Goal: Task Accomplishment & Management: Complete application form

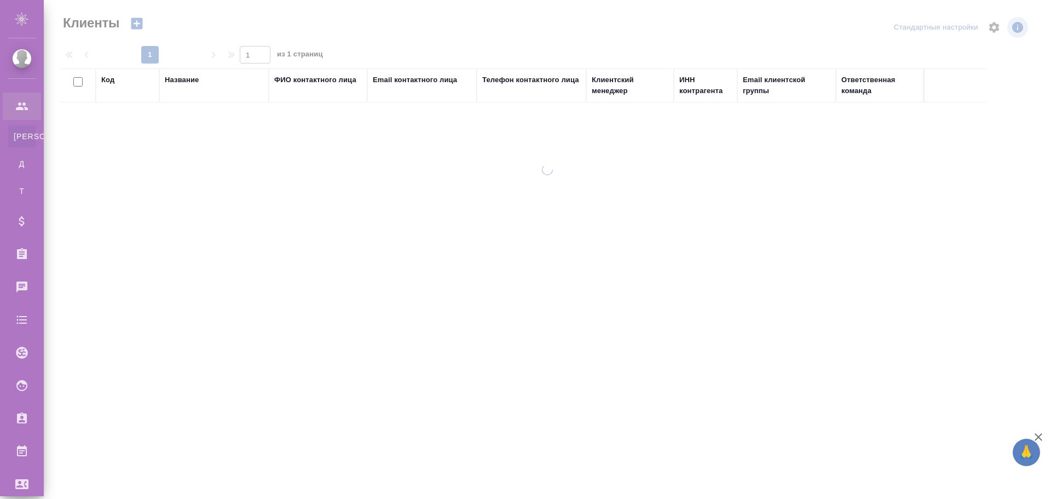
select select "RU"
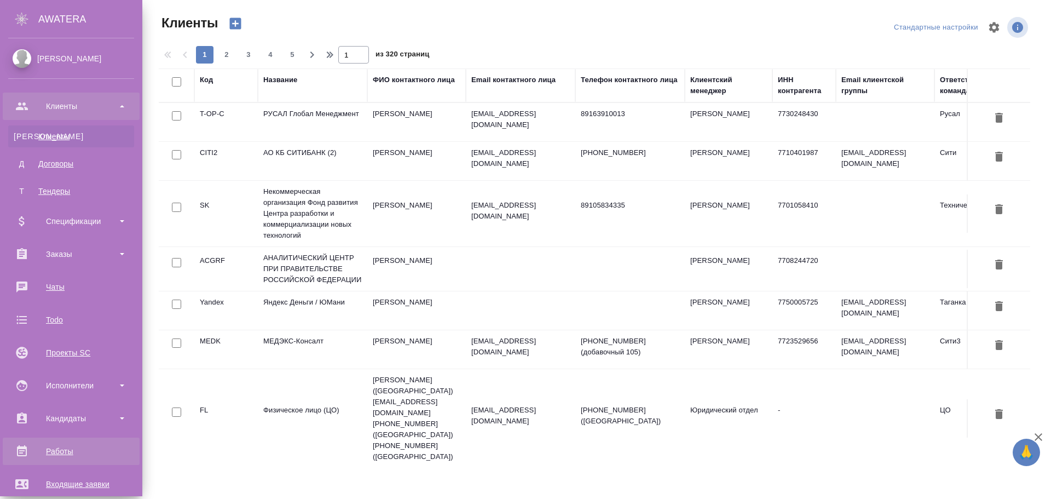
scroll to position [164, 0]
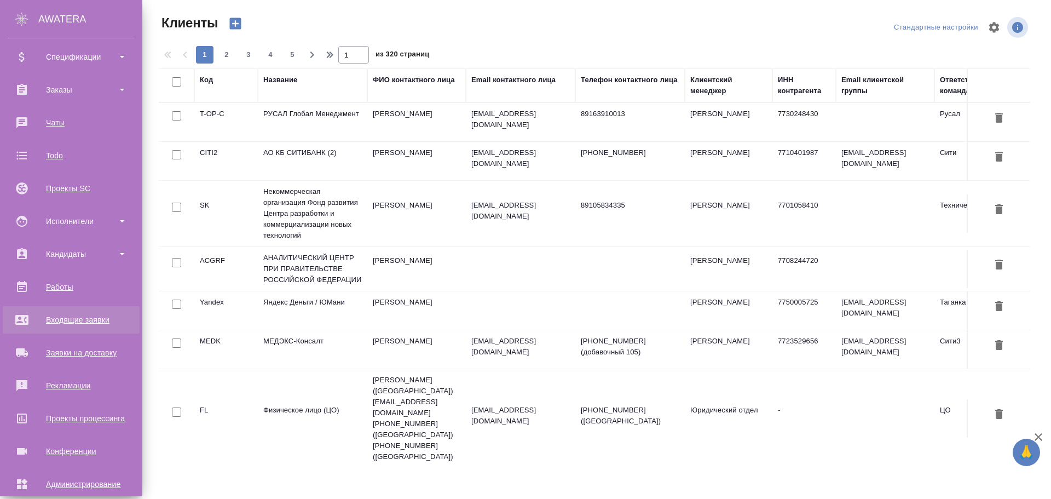
click at [66, 321] on div "Входящие заявки" at bounding box center [71, 319] width 126 height 16
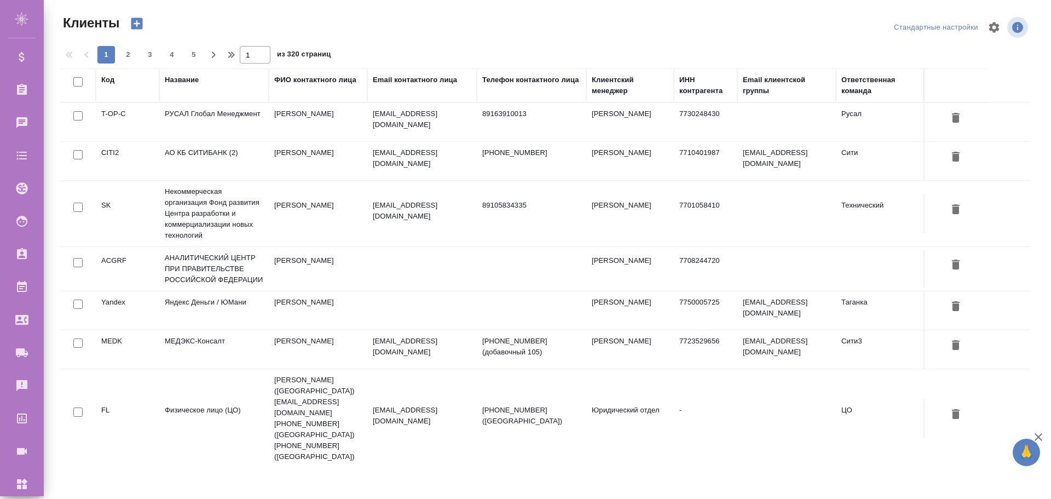
select select "RU"
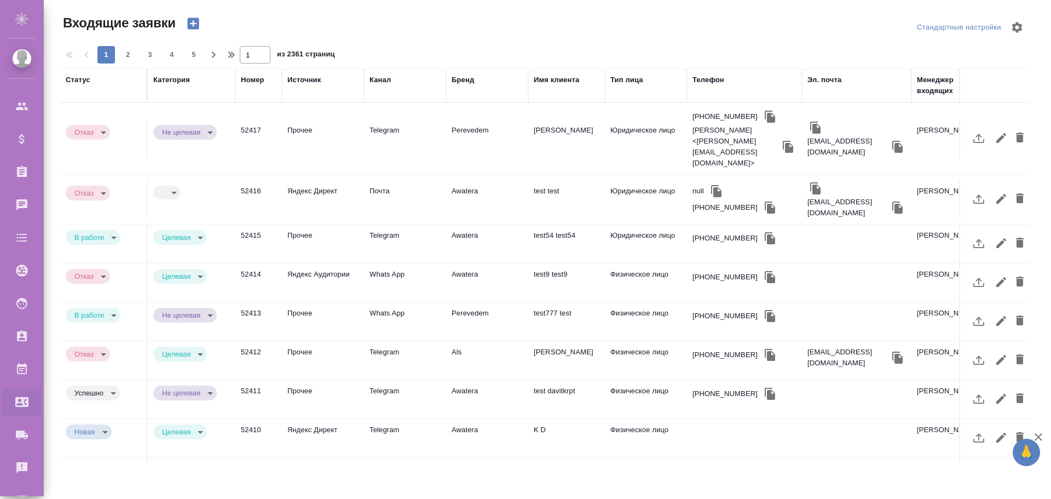
click at [307, 124] on td "Прочее" at bounding box center [323, 138] width 82 height 38
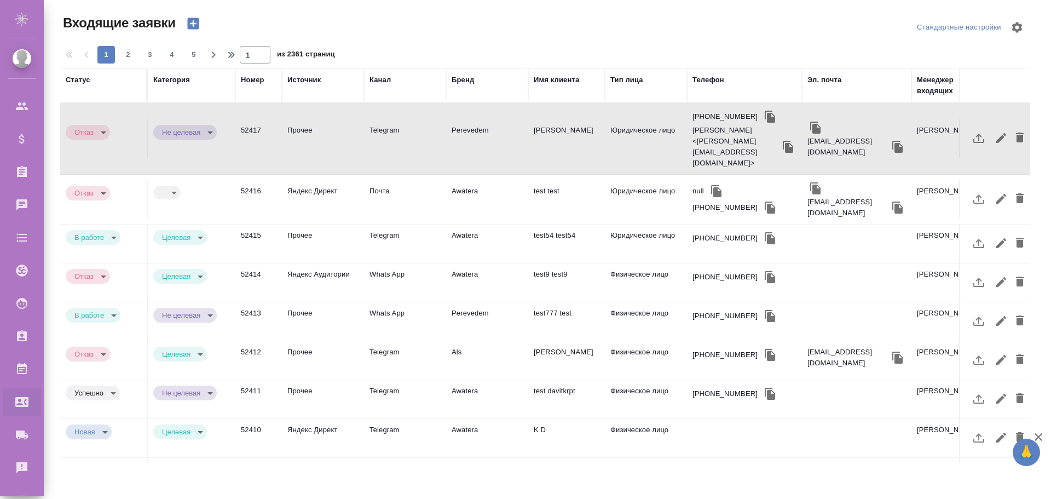
click at [307, 124] on td "Прочее" at bounding box center [323, 138] width 82 height 38
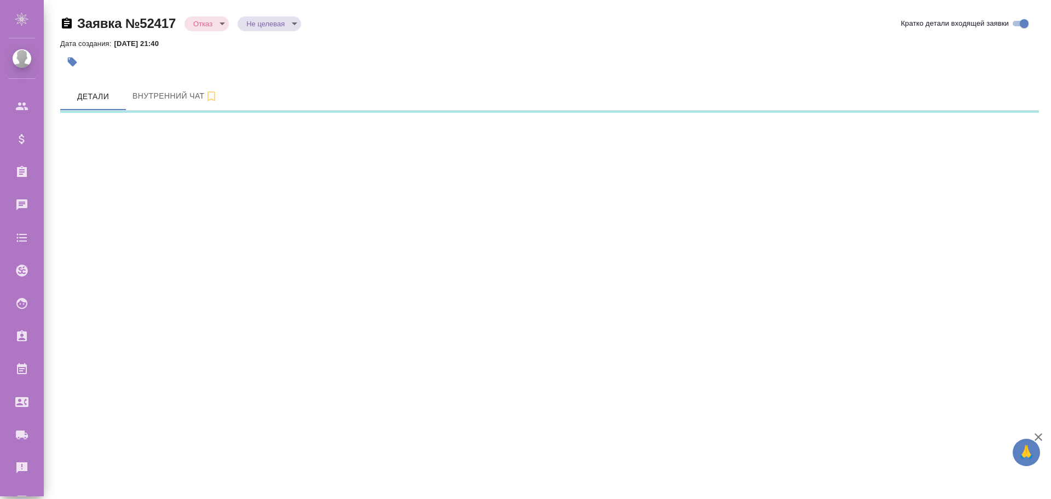
select select "RU"
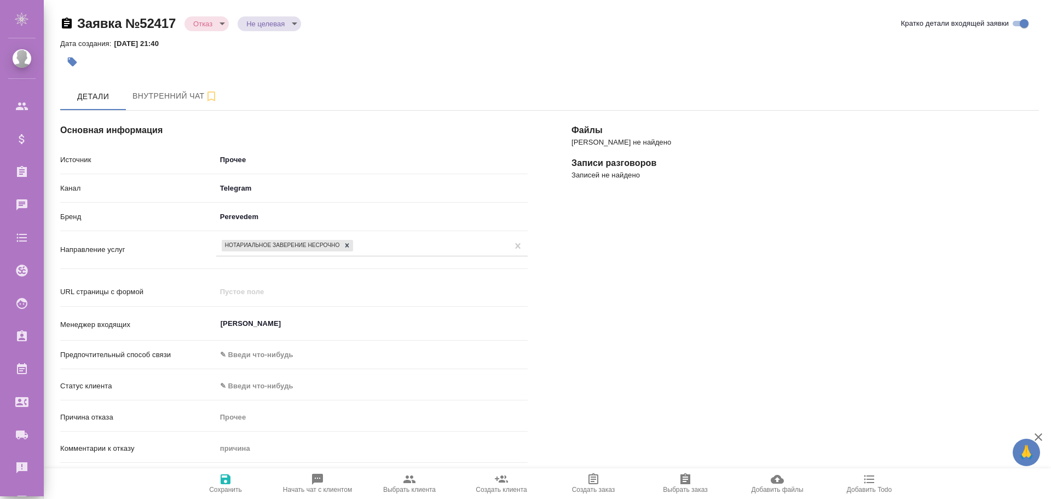
click at [231, 160] on body "🙏 .cls-1 fill:#fff; AWATERA Poleshchuk Grigory Клиенты Спецификации Заказы Чаты…" at bounding box center [525, 249] width 1051 height 499
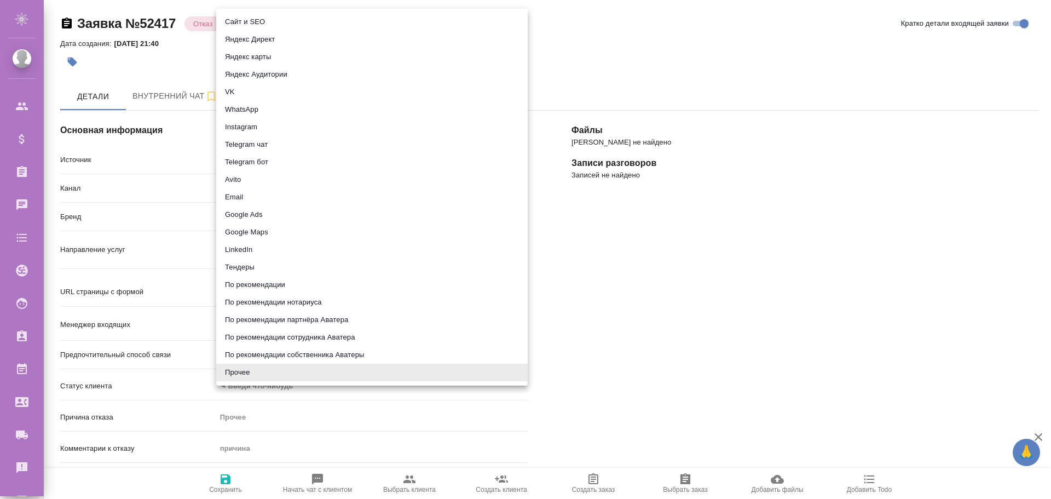
click at [188, 134] on div at bounding box center [525, 249] width 1051 height 499
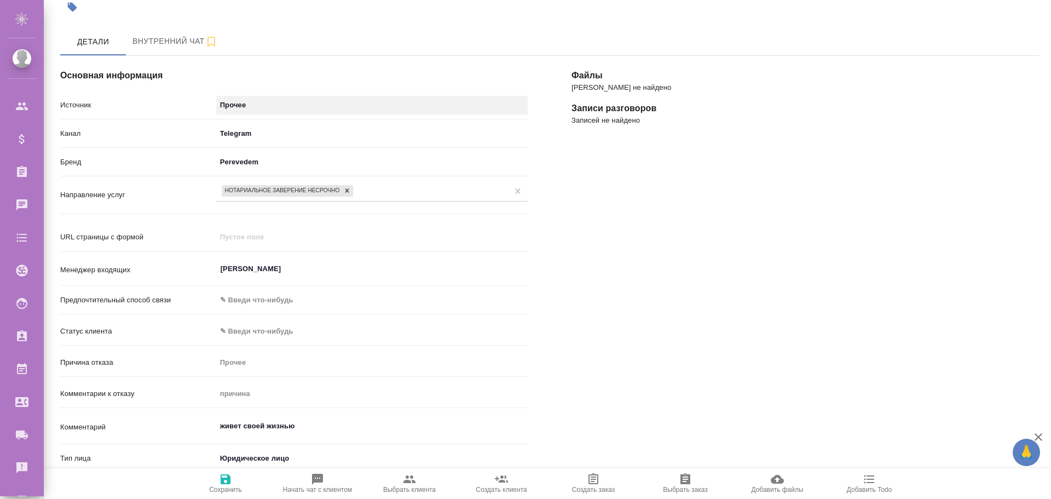
scroll to position [109, 0]
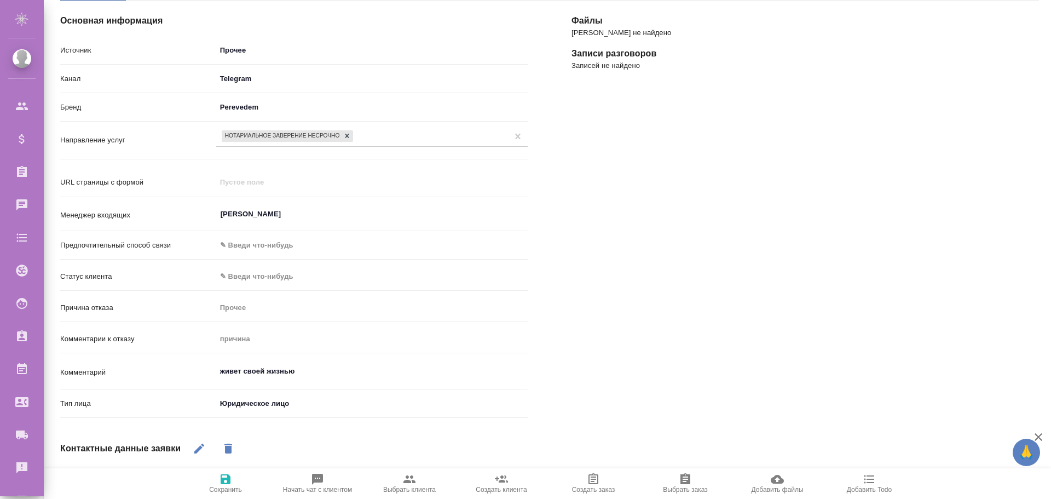
type textarea "x"
drag, startPoint x: 305, startPoint y: 371, endPoint x: 131, endPoint y: 356, distance: 175.2
click at [120, 356] on div "Источник Прочее other Канал Telegram 66ac940615179ecd4145cc0f Бренд Perevedem p…" at bounding box center [294, 232] width 468 height 383
type textarea "x"
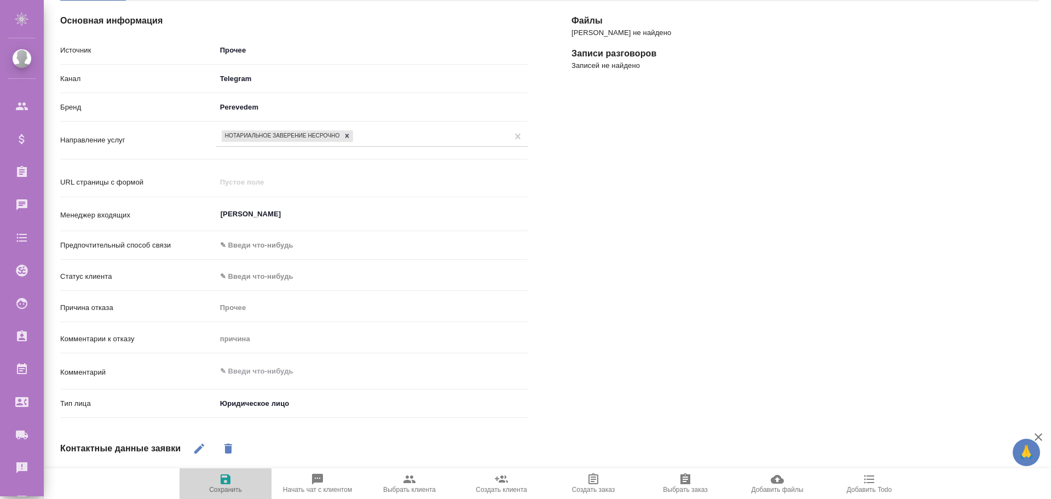
click at [232, 484] on icon "button" at bounding box center [225, 478] width 13 height 13
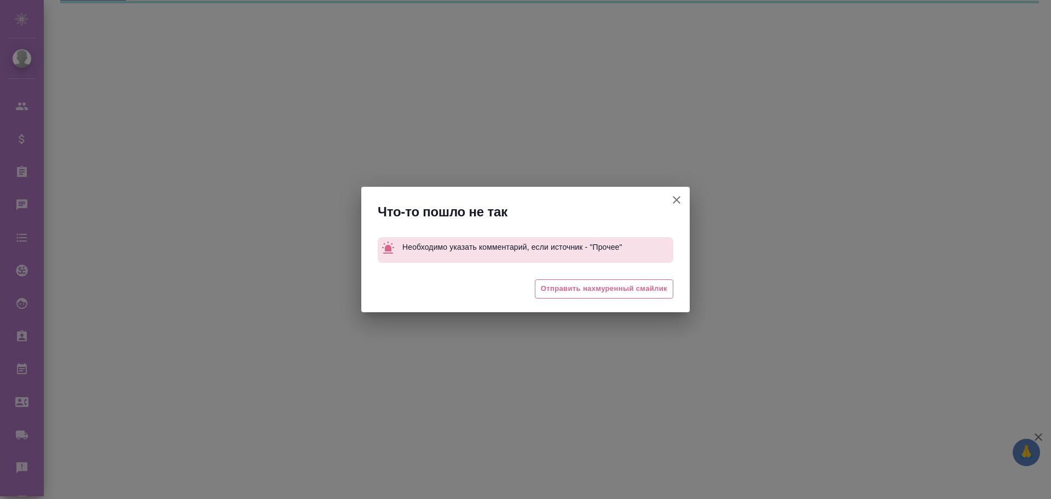
select select "RU"
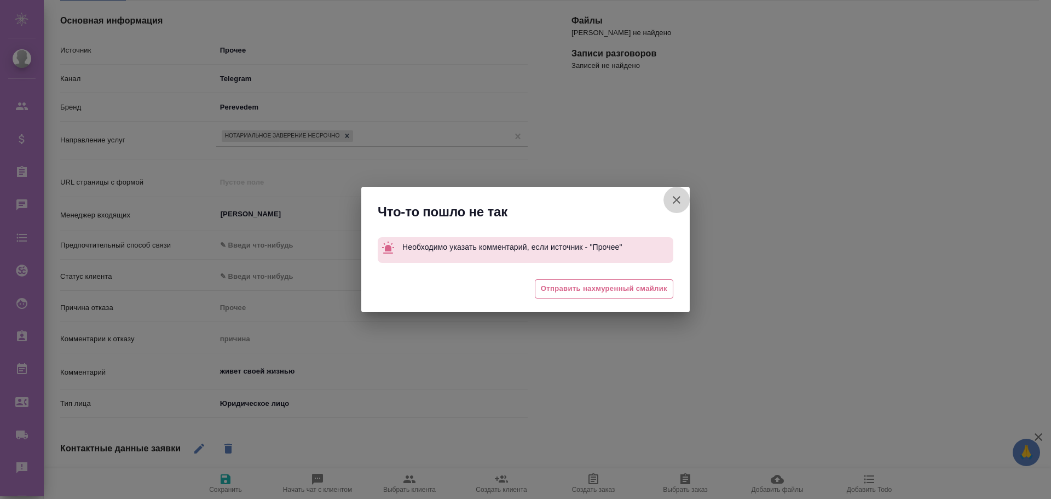
click at [677, 200] on icon "button" at bounding box center [677, 200] width 8 height 8
type textarea "x"
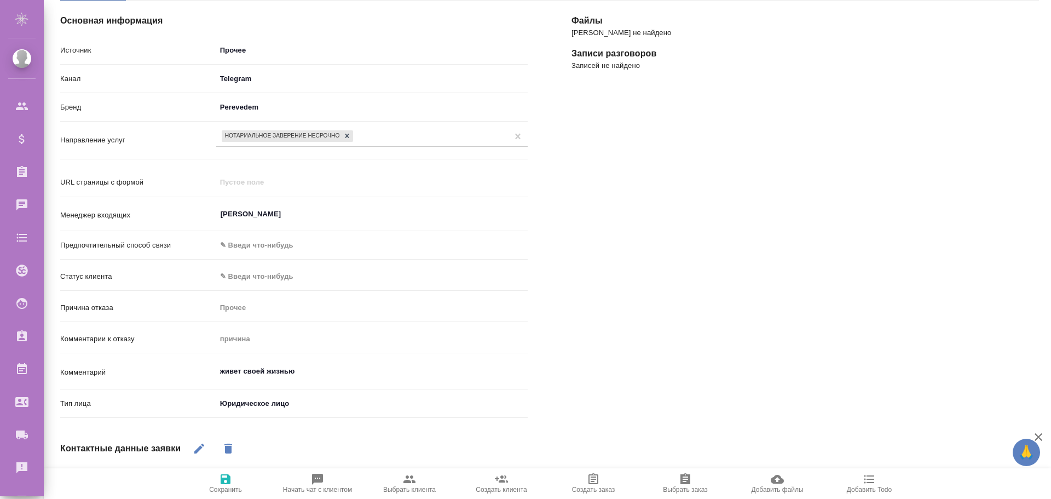
scroll to position [0, 0]
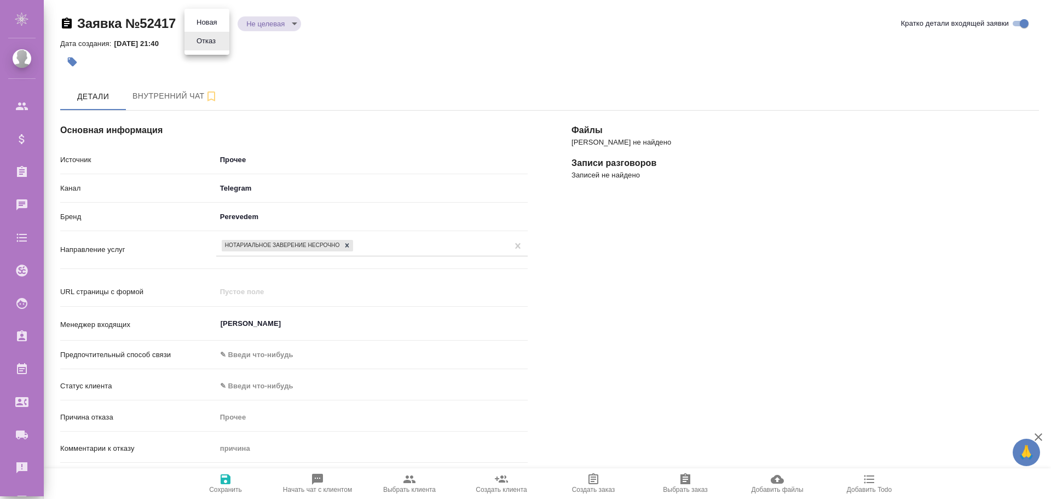
click at [222, 24] on body "🙏 .cls-1 fill:#fff; AWATERA Poleshchuk Grigory Клиенты Спецификации Заказы 0 Ча…" at bounding box center [525, 249] width 1051 height 499
click at [291, 72] on div at bounding box center [525, 249] width 1051 height 499
click at [214, 19] on body "🙏 .cls-1 fill:#fff; AWATERA Poleshchuk Grigory Клиенты Спецификации Заказы 0 Ча…" at bounding box center [525, 249] width 1051 height 499
click at [205, 42] on button "Отказ" at bounding box center [206, 41] width 26 height 12
click at [210, 24] on body "🙏 .cls-1 fill:#fff; AWATERA Poleshchuk Grigory Клиенты Спецификации Заказы 0 Ча…" at bounding box center [525, 249] width 1051 height 499
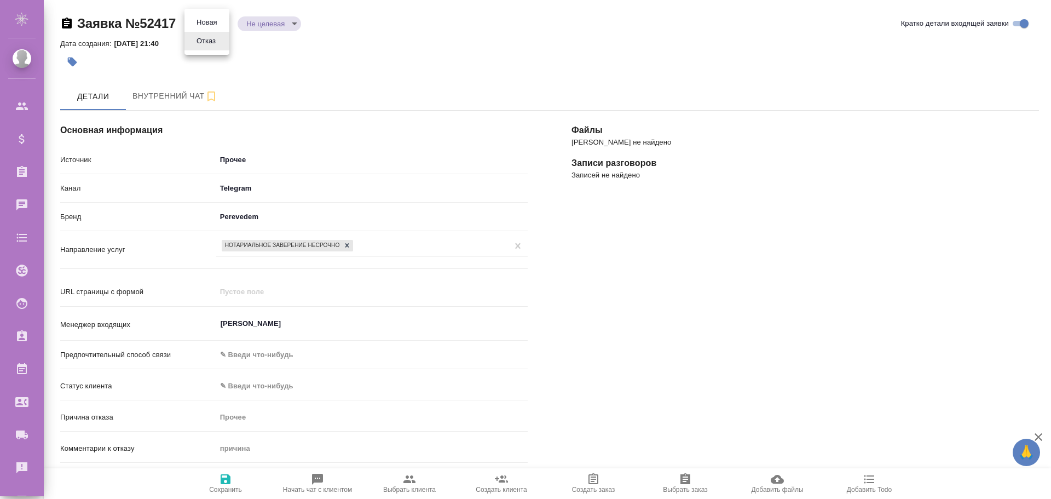
click at [209, 19] on button "Новая" at bounding box center [206, 22] width 27 height 12
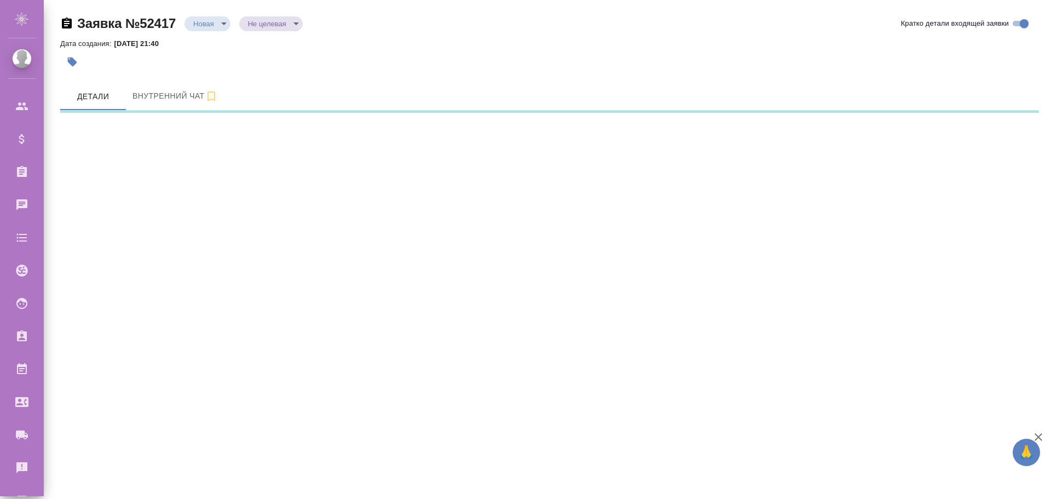
select select "RU"
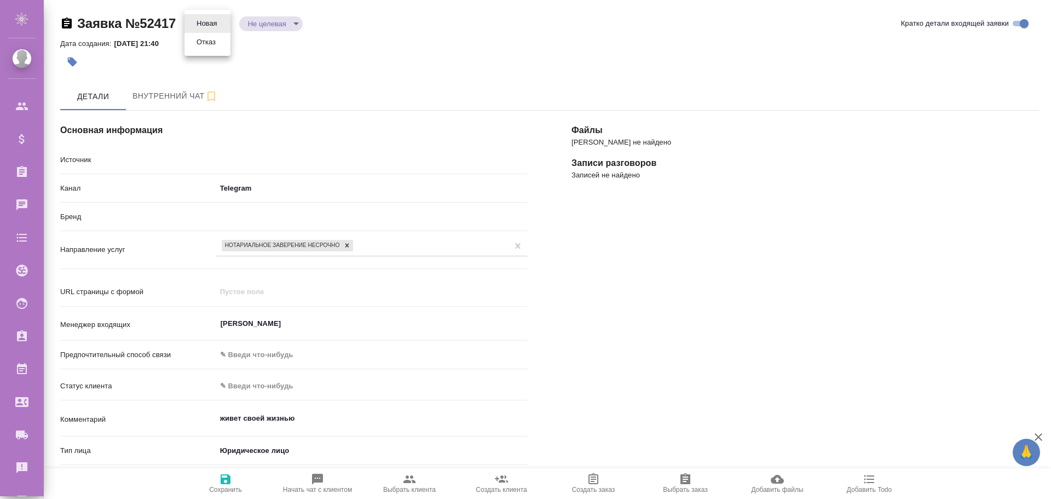
click at [215, 21] on body "🙏 .cls-1 fill:#fff; AWATERA Poleshchuk Grigory Клиенты Спецификации Заказы 0 Ча…" at bounding box center [525, 249] width 1051 height 499
type textarea "x"
click at [212, 41] on button "Отказ" at bounding box center [206, 42] width 26 height 12
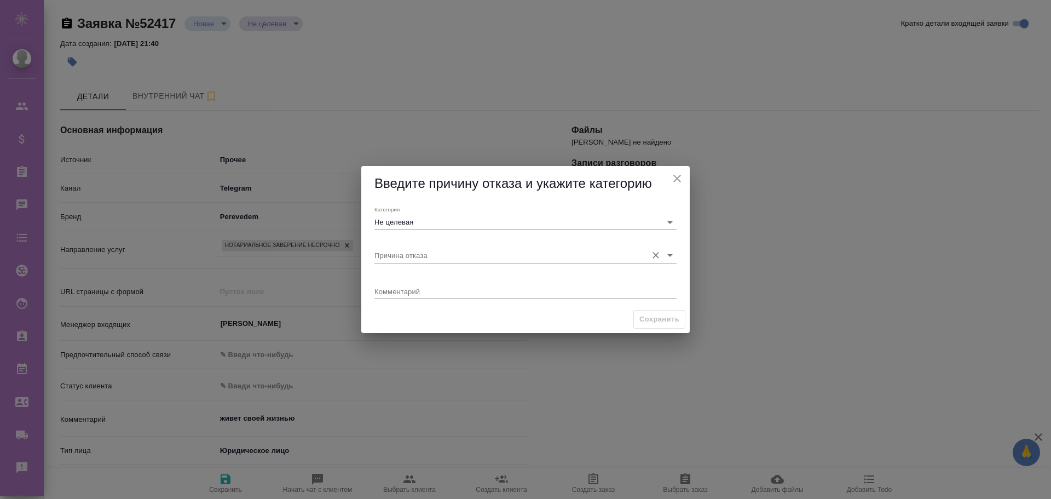
click at [411, 252] on input "Причина отказа" at bounding box center [507, 254] width 267 height 15
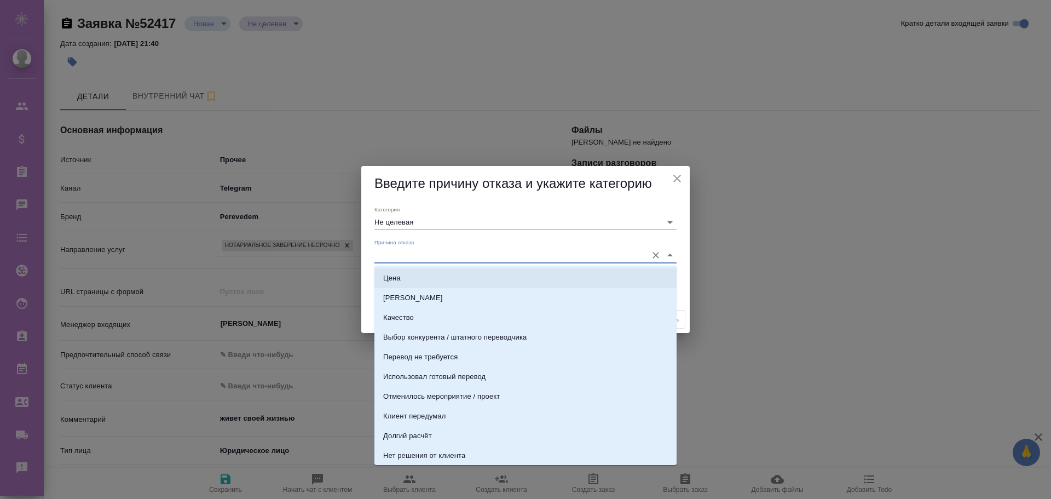
click at [399, 280] on div "Цена" at bounding box center [392, 278] width 18 height 11
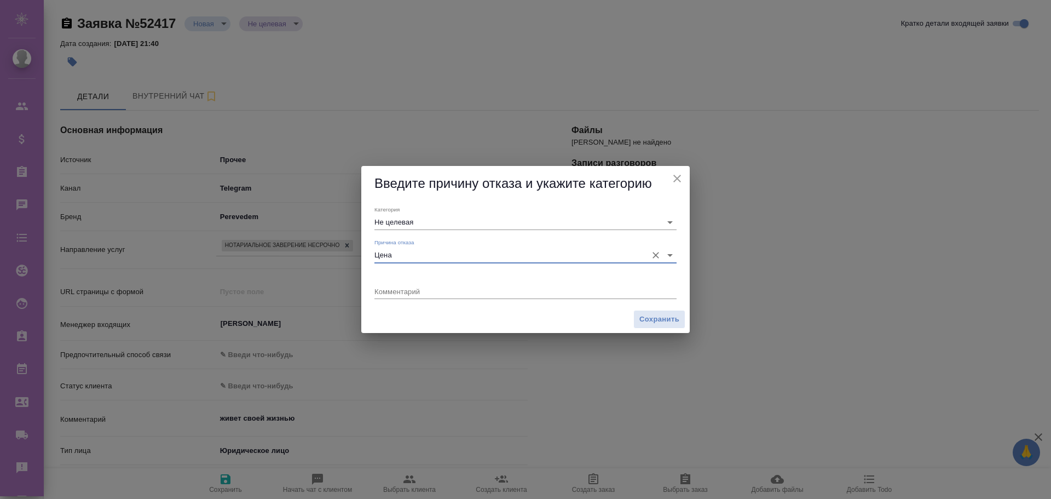
type input "Целевая"
click at [403, 257] on input "Цена" at bounding box center [507, 254] width 267 height 15
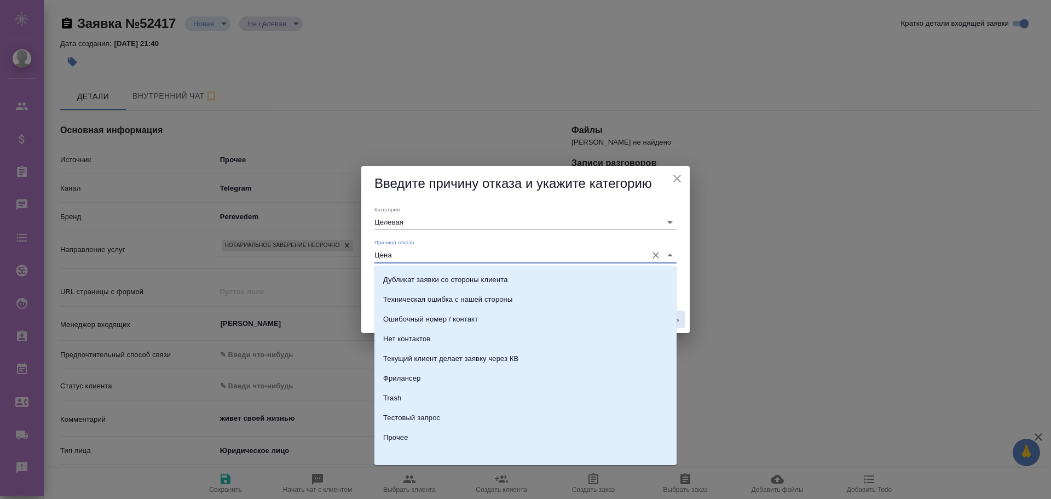
scroll to position [336, 0]
click at [413, 429] on li "Прочее" at bounding box center [525, 435] width 302 height 20
type input "Прочее"
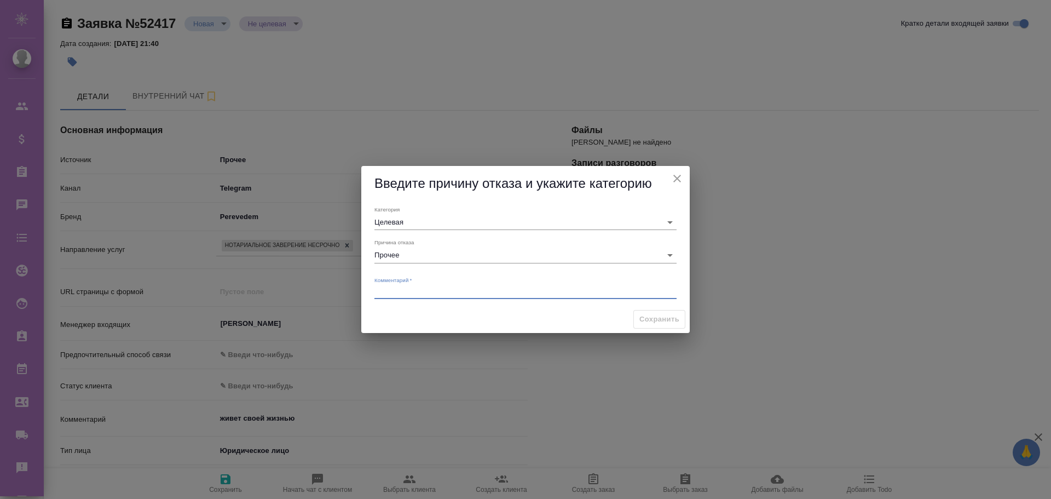
click at [398, 292] on textarea at bounding box center [525, 291] width 302 height 8
type textarea "rjvvt"
type textarea "комментарий отказа"
click at [653, 320] on span "Сохранить" at bounding box center [659, 319] width 40 height 13
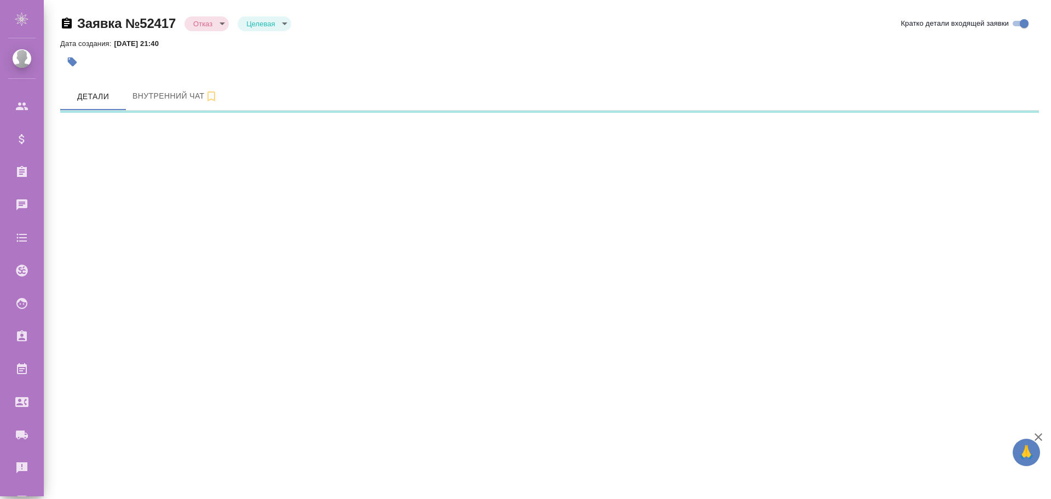
select select "RU"
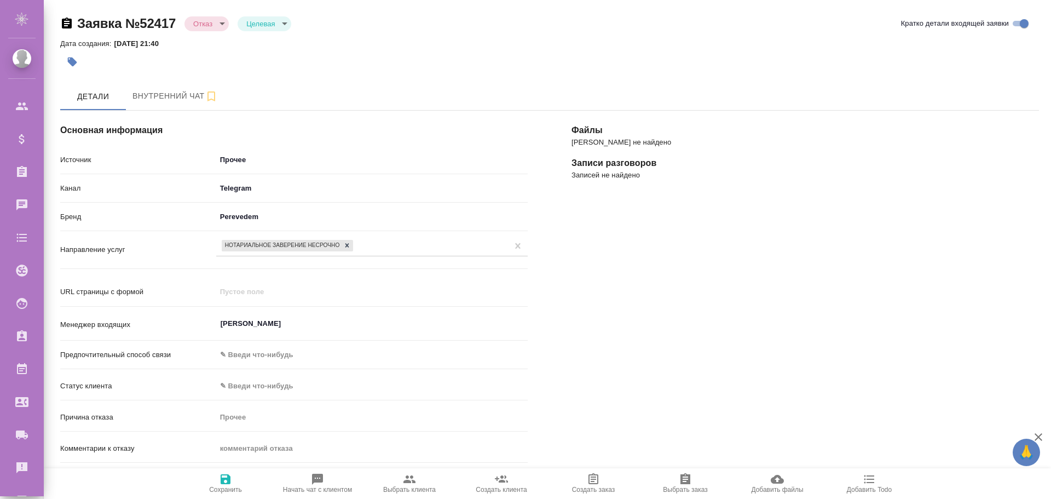
scroll to position [219, 0]
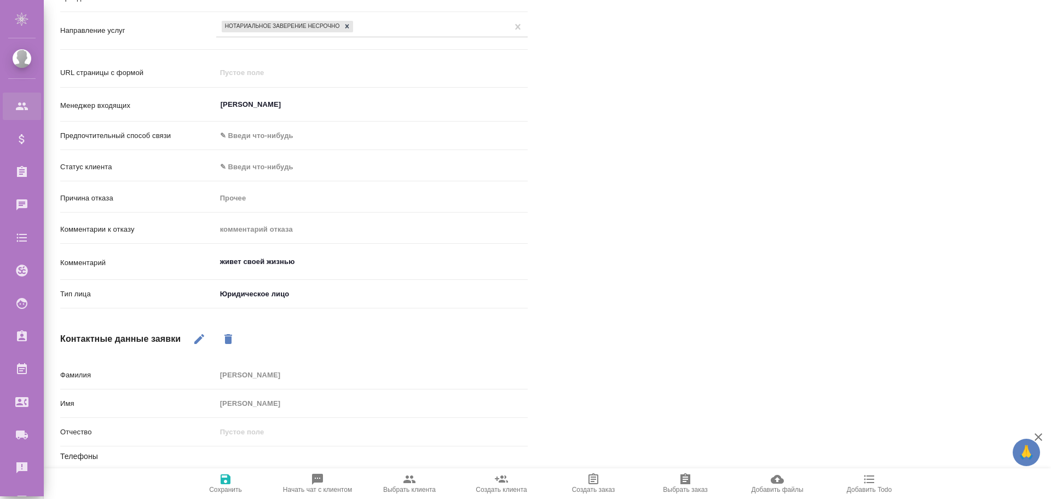
type textarea "x"
